Goal: Information Seeking & Learning: Learn about a topic

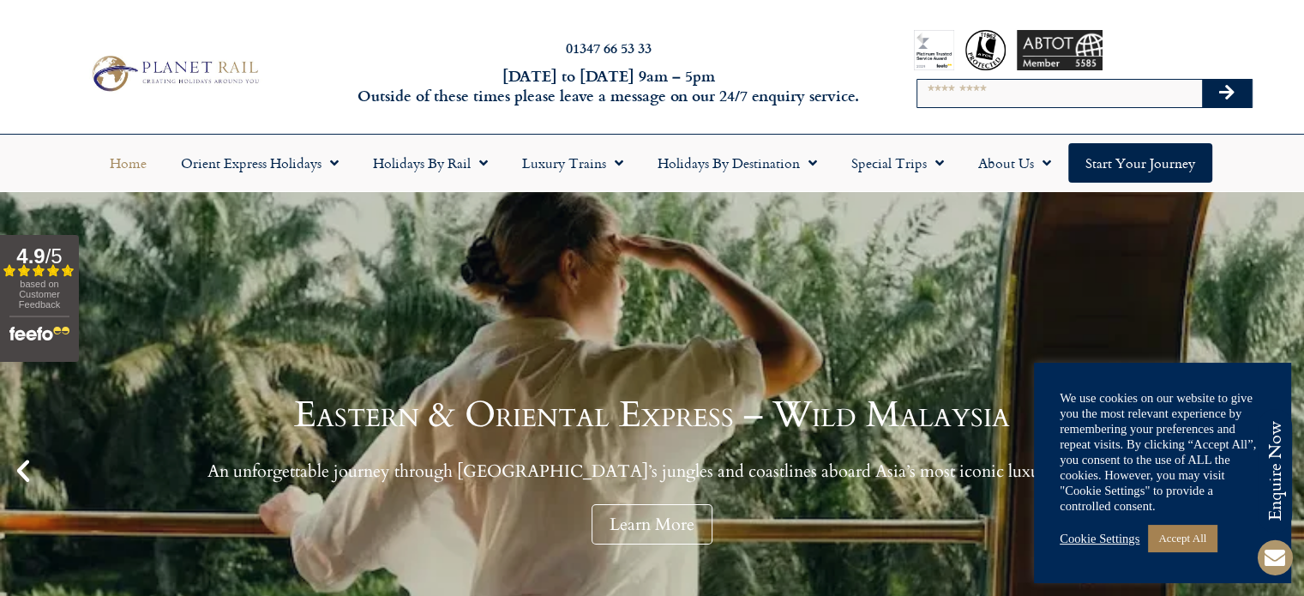
scroll to position [91, 0]
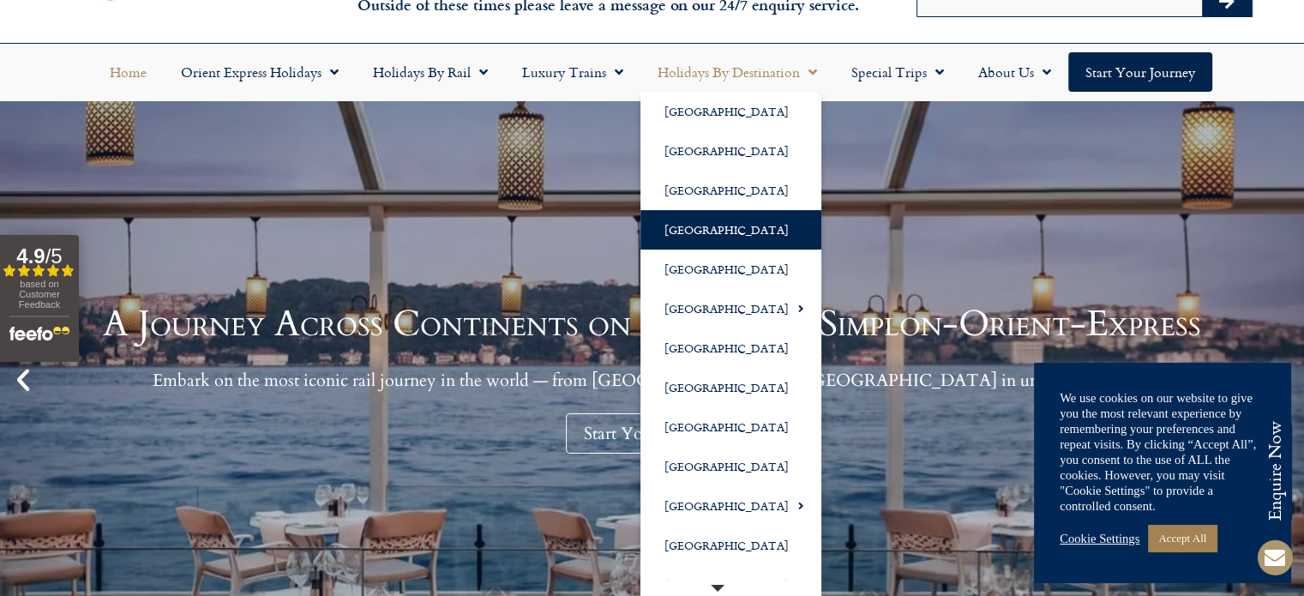
click at [698, 236] on link "[GEOGRAPHIC_DATA]" at bounding box center [730, 229] width 181 height 39
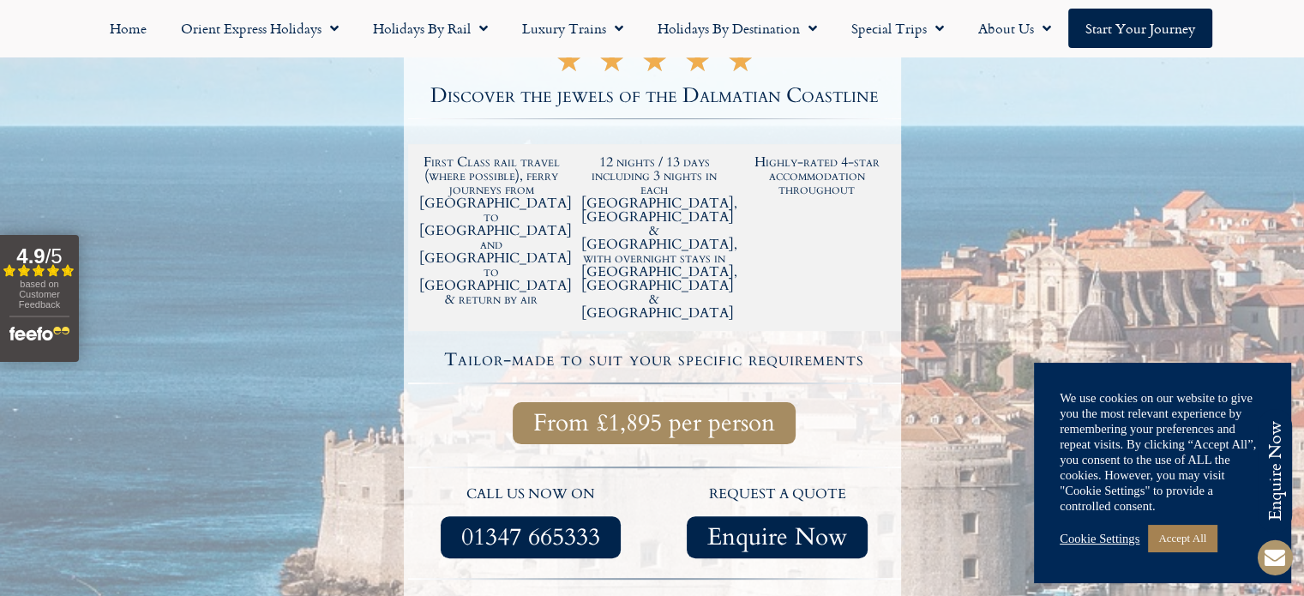
scroll to position [336, 0]
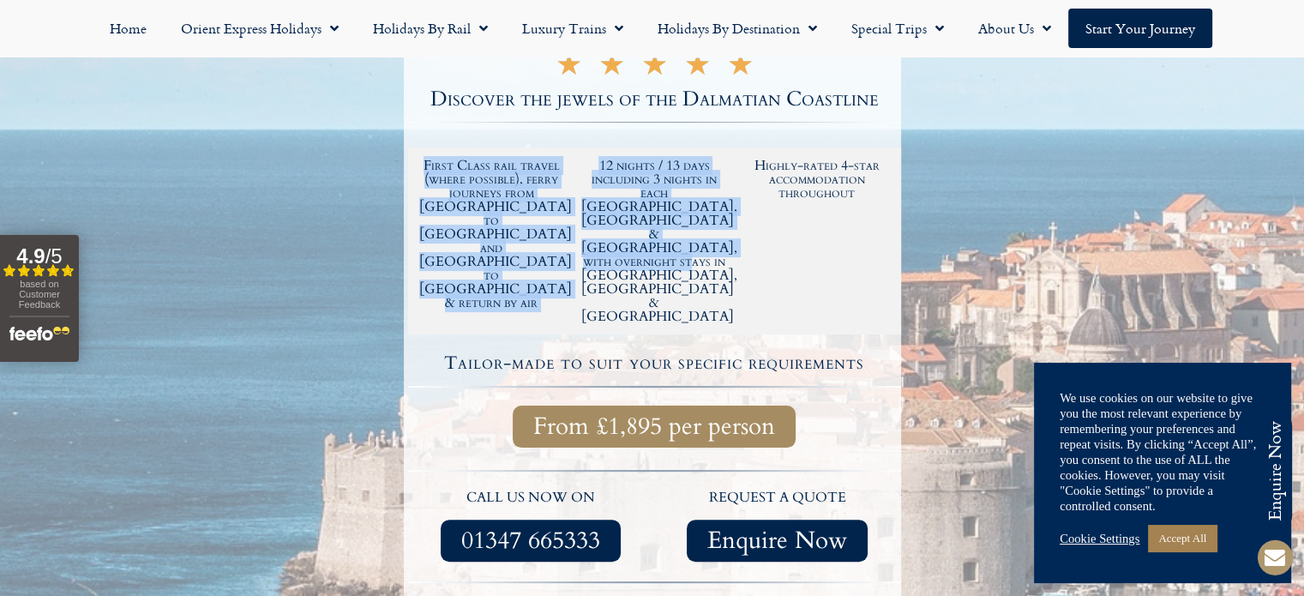
drag, startPoint x: 730, startPoint y: 251, endPoint x: 413, endPoint y: 157, distance: 330.9
click at [413, 157] on div "First Class rail travel (where possible), ferry journeys from [GEOGRAPHIC_DATA]…" at bounding box center [655, 241] width 488 height 182
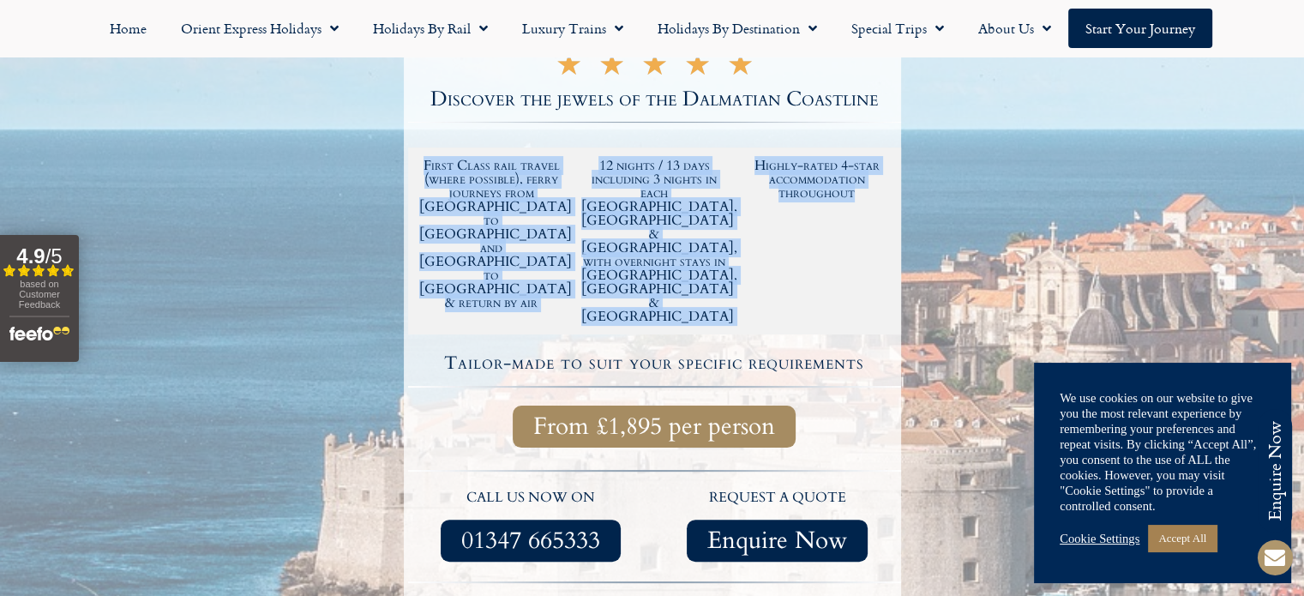
drag, startPoint x: 871, startPoint y: 209, endPoint x: 424, endPoint y: 167, distance: 448.7
click at [424, 167] on div "First Class rail travel (where possible), ferry journeys from [GEOGRAPHIC_DATA]…" at bounding box center [655, 241] width 488 height 182
copy div "First Class rail travel (where possible), ferry journeys from [GEOGRAPHIC_DATA]…"
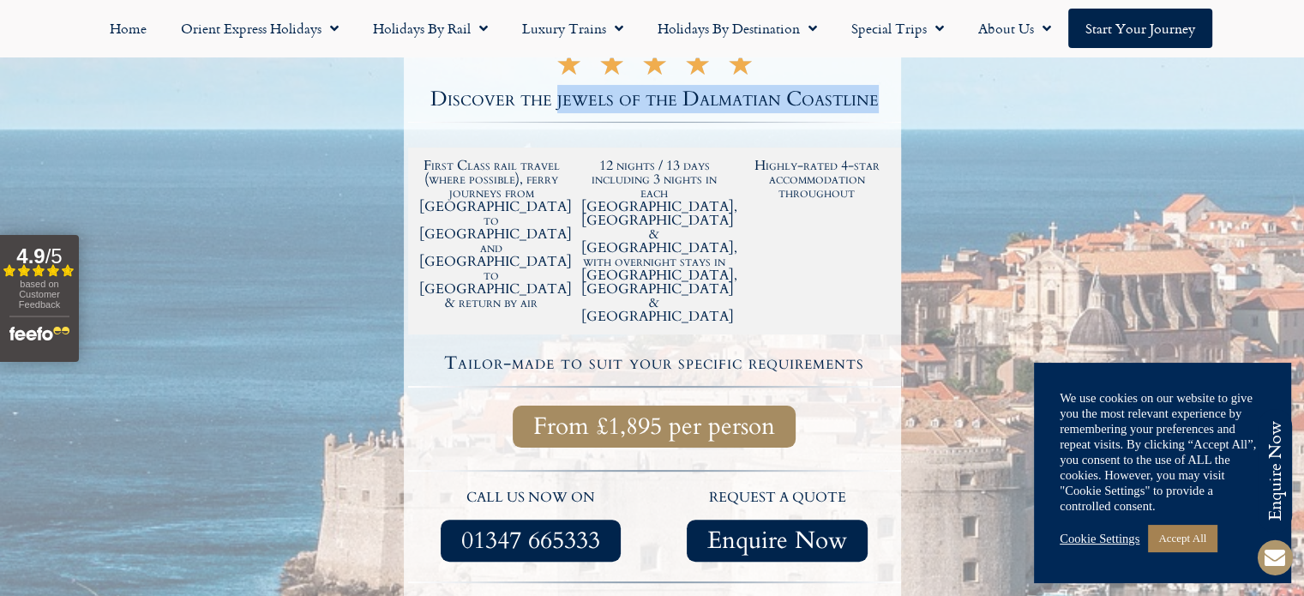
drag, startPoint x: 557, startPoint y: 102, endPoint x: 874, endPoint y: 93, distance: 316.5
click at [874, 93] on h2 "Discover the jewels of the Dalmatian Coastline" at bounding box center [654, 99] width 493 height 21
copy h2 "jewels of the Dalmatian Coastline"
